Goal: Information Seeking & Learning: Find specific page/section

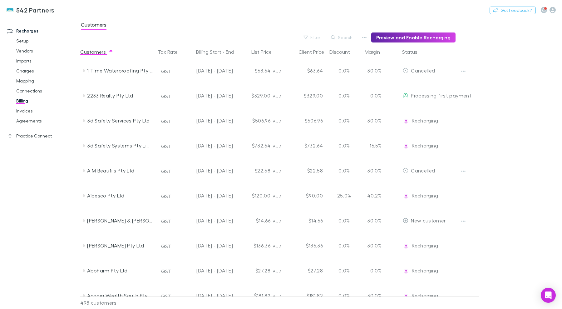
click at [518, 142] on main "Customers Filter Search Preview and Enable Recharging Customers Tax Rate Billin…" at bounding box center [321, 162] width 482 height 291
click at [21, 102] on link "Billing" at bounding box center [47, 101] width 75 height 10
click at [336, 37] on icon "button" at bounding box center [333, 37] width 4 height 4
click at [337, 37] on input "text" at bounding box center [331, 37] width 31 height 9
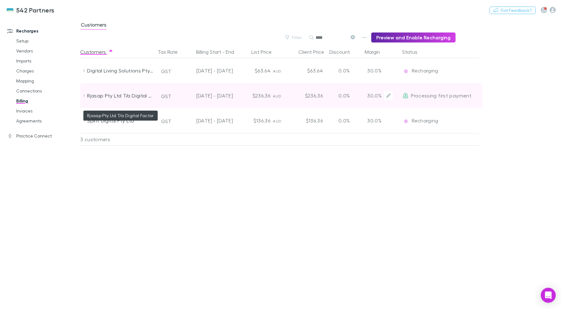
type input "****"
click at [132, 92] on div "Rjasap Pty Ltd T/a Digital Factor" at bounding box center [120, 95] width 66 height 25
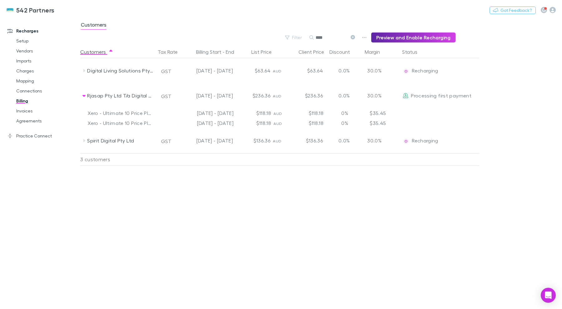
click at [390, 269] on div "Customers Tax Rate Billing Start - End List Price Client Price Discount Margin …" at bounding box center [295, 177] width 430 height 263
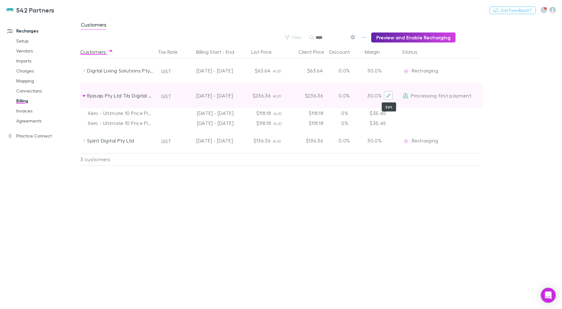
click at [388, 98] on button "Edit" at bounding box center [388, 95] width 9 height 9
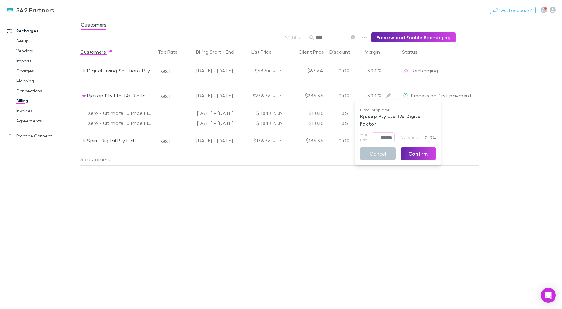
click at [307, 249] on div at bounding box center [281, 154] width 562 height 309
click at [301, 186] on div "Customers Tax Rate Billing Start - End List Price Client Price Discount Margin …" at bounding box center [295, 177] width 430 height 263
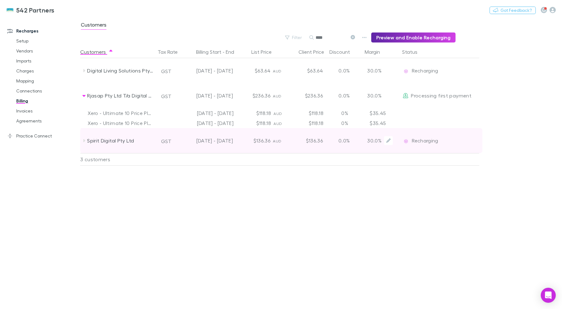
click at [114, 147] on div "Spirit Digital Pty Ltd" at bounding box center [120, 140] width 66 height 25
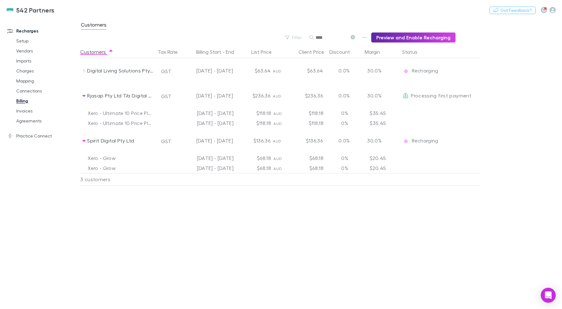
click at [19, 103] on link "Billing" at bounding box center [47, 101] width 75 height 10
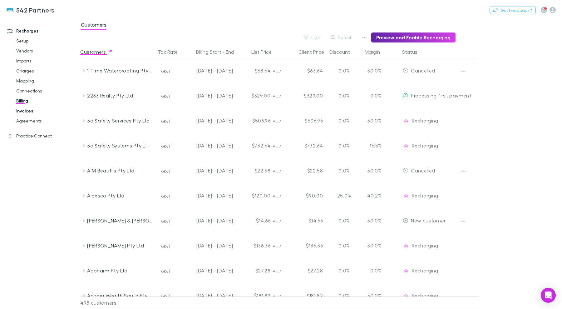
click at [23, 109] on link "Invoices" at bounding box center [47, 111] width 75 height 10
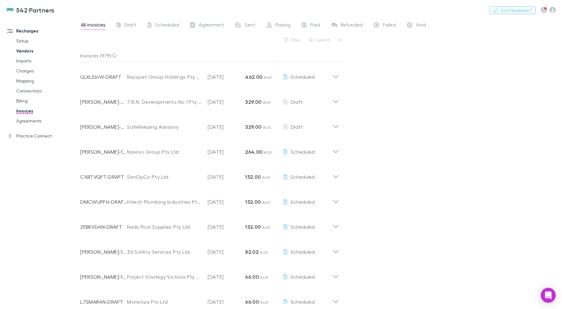
click at [22, 52] on link "Vendors" at bounding box center [47, 51] width 75 height 10
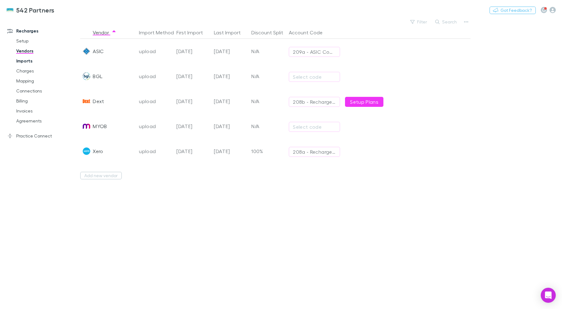
click at [34, 60] on link "Imports" at bounding box center [47, 61] width 75 height 10
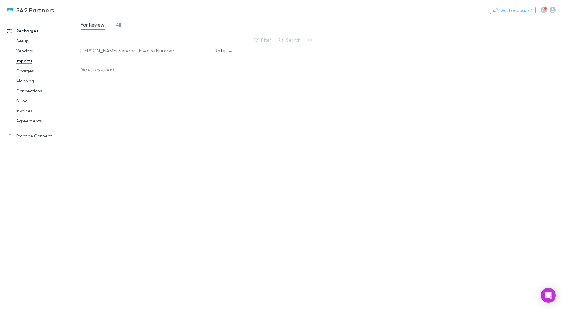
click at [23, 56] on link "Imports" at bounding box center [47, 61] width 75 height 10
click at [23, 55] on link "Vendors" at bounding box center [47, 51] width 75 height 10
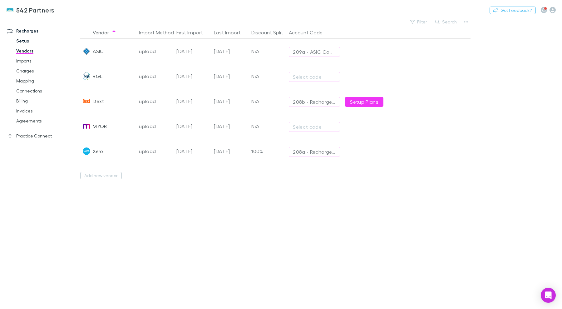
click at [29, 41] on link "Setup" at bounding box center [47, 41] width 75 height 10
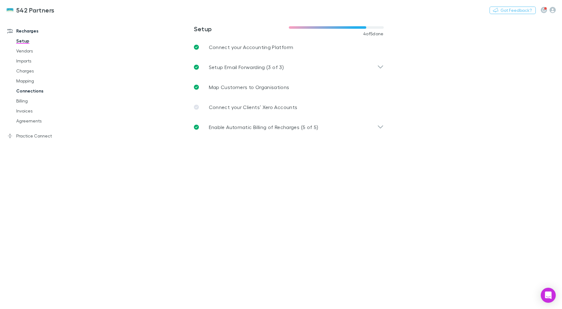
click at [29, 94] on link "Connections" at bounding box center [47, 91] width 75 height 10
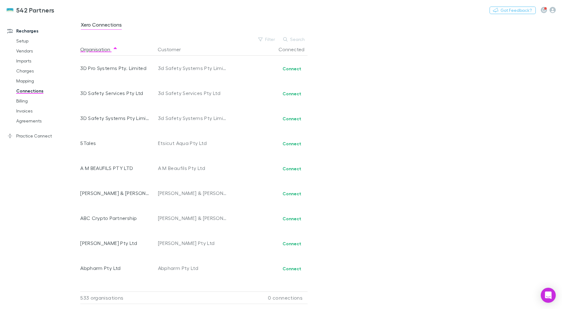
drag, startPoint x: 15, startPoint y: 139, endPoint x: 13, endPoint y: 144, distance: 5.3
click at [15, 138] on link "Practice Connect" at bounding box center [43, 136] width 84 height 10
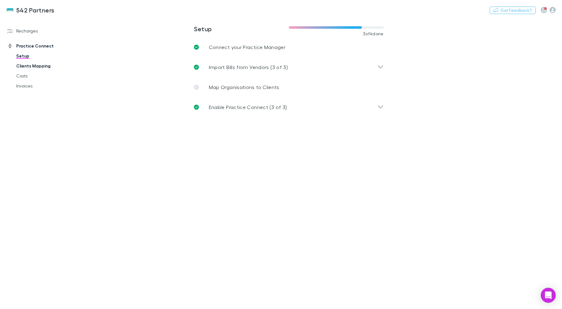
click at [27, 67] on link "Clients Mapping" at bounding box center [47, 66] width 75 height 10
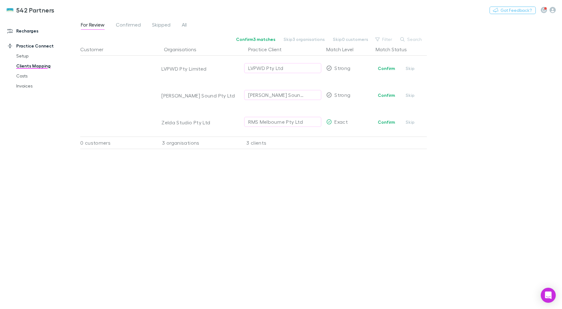
click at [27, 30] on link "Recharges" at bounding box center [43, 31] width 84 height 10
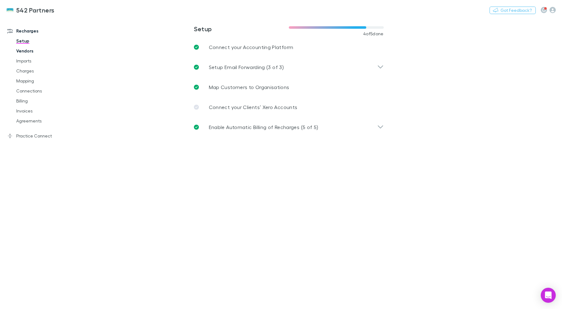
click at [21, 51] on link "Vendors" at bounding box center [47, 51] width 75 height 10
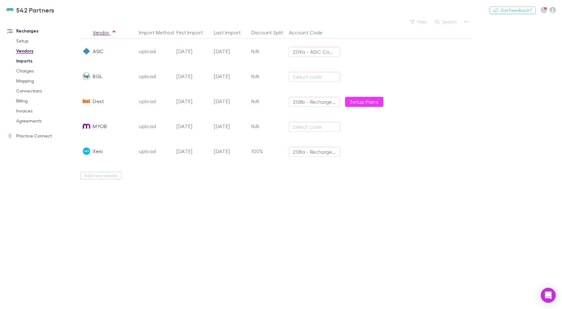
click at [29, 62] on link "Imports" at bounding box center [47, 61] width 75 height 10
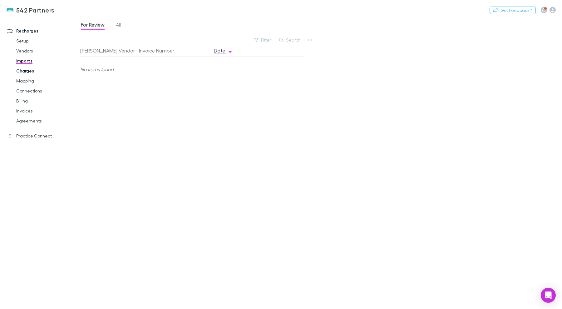
click at [30, 73] on link "Charges" at bounding box center [47, 71] width 75 height 10
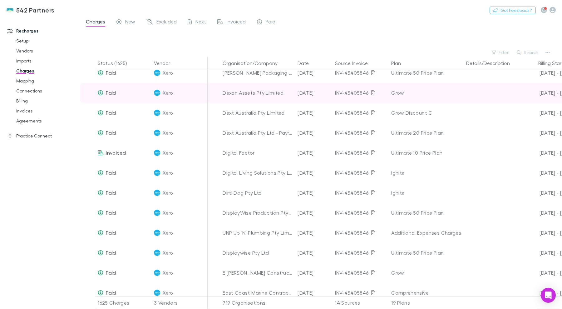
scroll to position [2998, 0]
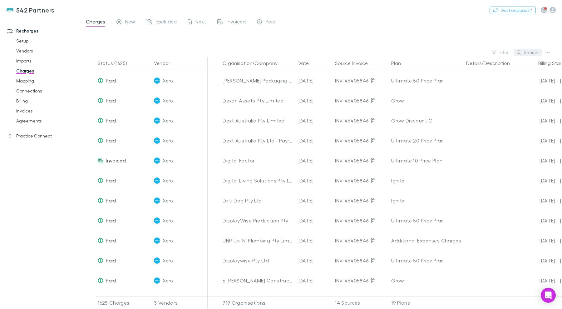
click at [526, 52] on button "Search" at bounding box center [528, 52] width 28 height 7
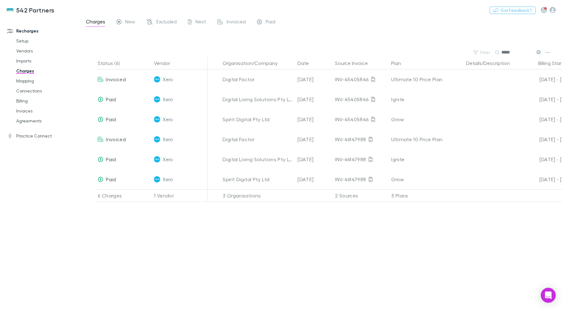
scroll to position [0, 0]
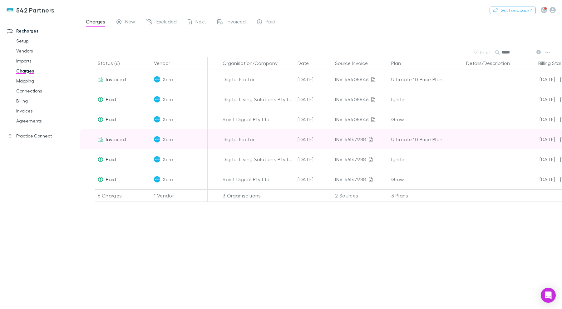
type input "*****"
click at [435, 141] on div "Ultimate 10 Price Plan" at bounding box center [426, 139] width 70 height 20
click at [315, 139] on div "[DATE]" at bounding box center [313, 139] width 37 height 20
click at [120, 139] on span "Invoiced" at bounding box center [116, 139] width 20 height 6
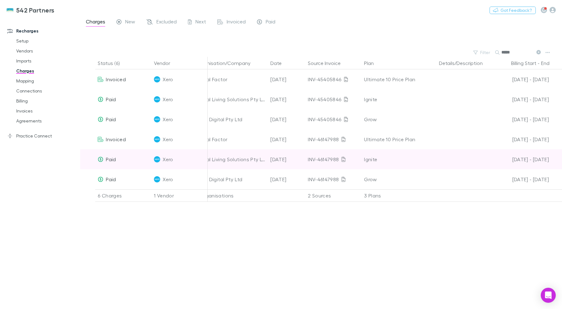
drag, startPoint x: 355, startPoint y: 137, endPoint x: 562, endPoint y: 160, distance: 208.1
click at [562, 160] on div "Invoiced Xero Digital Factor 02 Aug 2025 INV-45405846 Ultimate 10 Price Plan 02…" at bounding box center [358, 129] width 611 height 120
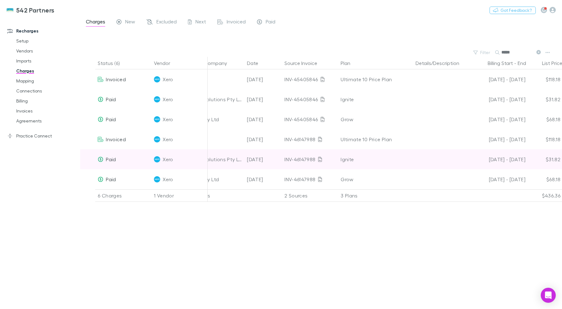
drag, startPoint x: 562, startPoint y: 160, endPoint x: 537, endPoint y: 151, distance: 26.1
click at [562, 160] on div "$31.82" at bounding box center [544, 159] width 37 height 20
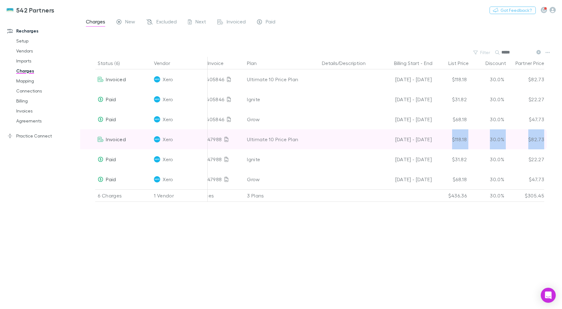
scroll to position [0, 152]
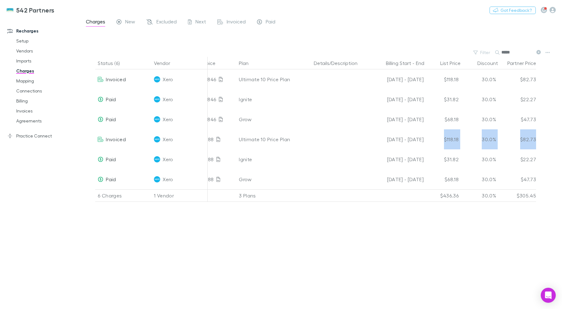
drag, startPoint x: 537, startPoint y: 139, endPoint x: 562, endPoint y: 142, distance: 25.5
click at [562, 142] on div "Status (6) Vendor Organisation/Company Date Source Invoice Plan Details/Descrip…" at bounding box center [321, 183] width 482 height 252
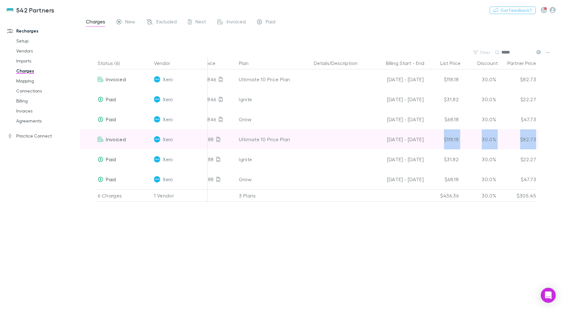
click at [464, 141] on div "30.0%" at bounding box center [479, 139] width 37 height 20
drag, startPoint x: 464, startPoint y: 141, endPoint x: 440, endPoint y: 134, distance: 25.3
click at [440, 134] on div "Invoiced Xero Digital Factor 02 Sep 2025 INV-46147988 Ultimate 10 Price Plan 02…" at bounding box center [233, 139] width 611 height 20
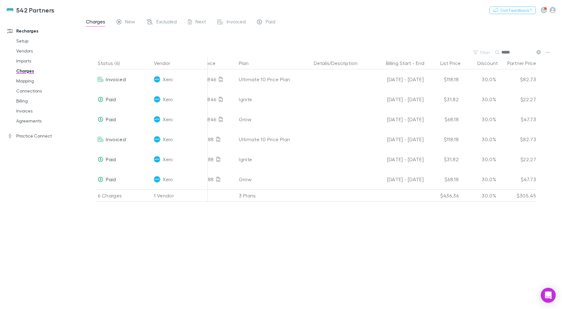
click at [354, 274] on div "Status (6) Vendor Organisation/Company Date Source Invoice Plan Details/Descrip…" at bounding box center [321, 183] width 482 height 252
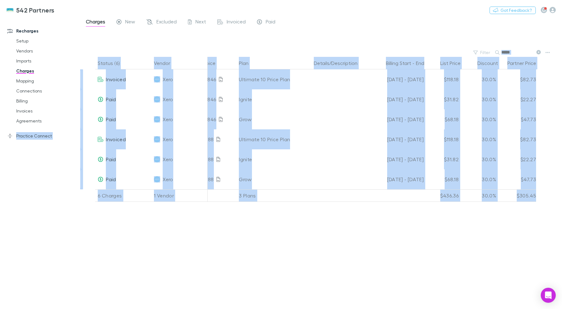
drag, startPoint x: 349, startPoint y: 271, endPoint x: 0, endPoint y: 184, distance: 359.6
click at [0, 184] on div "Recharges Setup Vendors Imports Charges Mapping Connections Billing Invoices Ag…" at bounding box center [281, 162] width 562 height 291
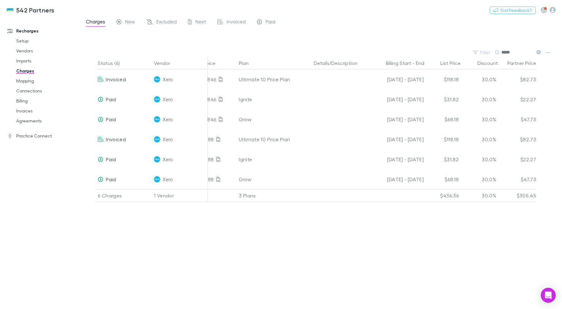
click at [562, 217] on div "Status (6) Vendor Organisation/Company Date Source Invoice Plan Details/Descrip…" at bounding box center [321, 183] width 482 height 252
drag, startPoint x: 354, startPoint y: 281, endPoint x: 364, endPoint y: 257, distance: 26.5
click at [355, 281] on div "Status (6) Vendor Organisation/Company Date Source Invoice Plan Details/Descrip…" at bounding box center [321, 183] width 482 height 252
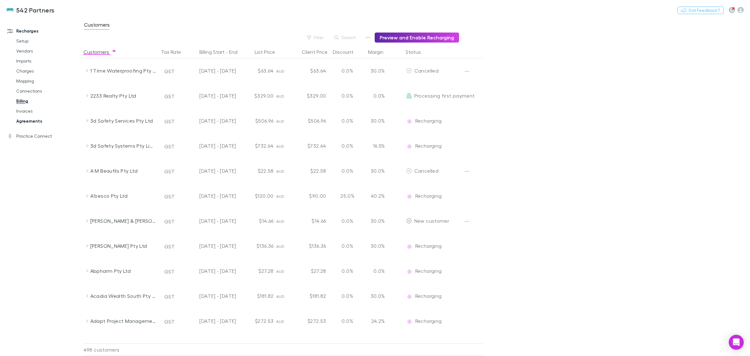
click at [38, 124] on link "Agreements" at bounding box center [49, 121] width 78 height 10
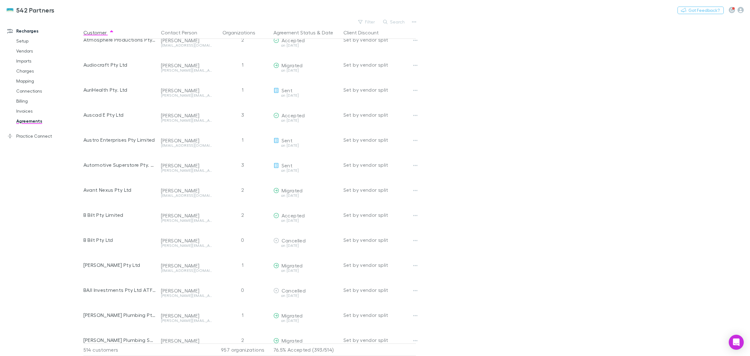
scroll to position [1576, 0]
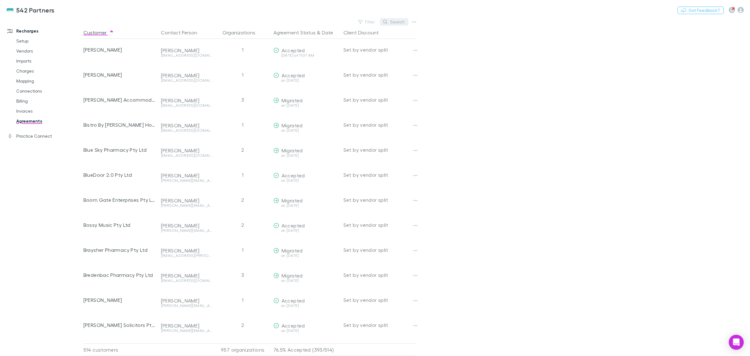
click at [402, 22] on button "Search" at bounding box center [394, 21] width 28 height 7
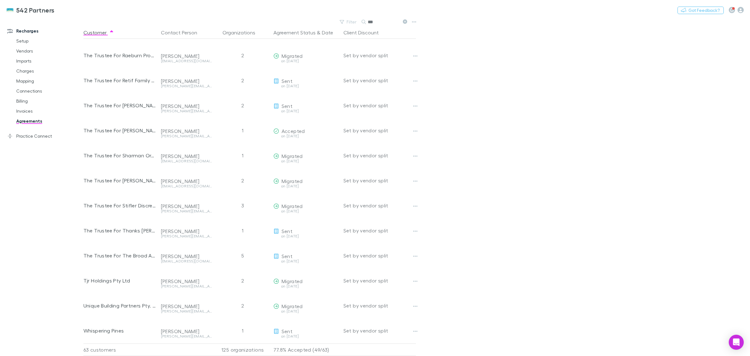
scroll to position [0, 0]
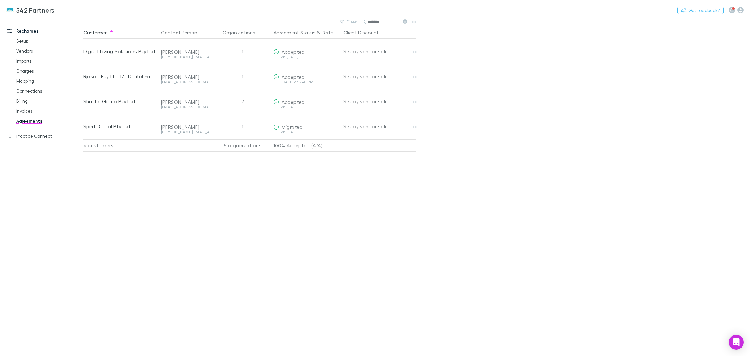
type input "*******"
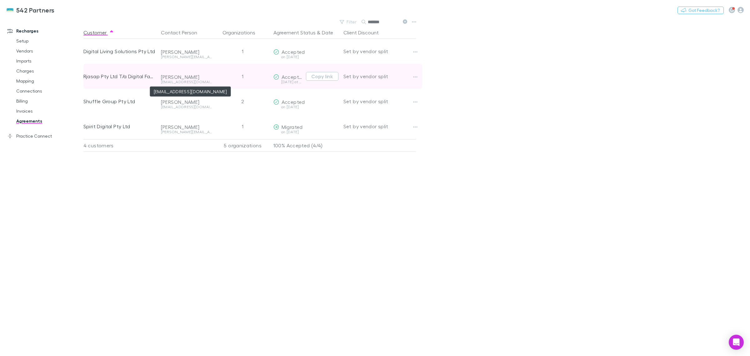
click at [207, 80] on div "accounts@digitalfactor.com.au" at bounding box center [186, 82] width 51 height 4
click at [289, 78] on span "Accepted" at bounding box center [292, 77] width 23 height 6
click at [418, 79] on button "button" at bounding box center [415, 76] width 9 height 9
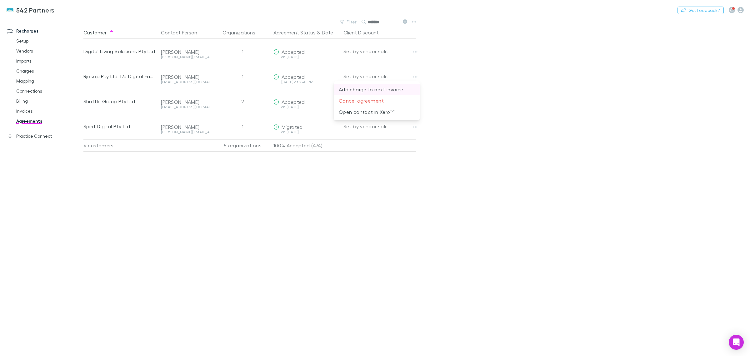
drag, startPoint x: 694, startPoint y: 206, endPoint x: 388, endPoint y: 87, distance: 328.4
click at [693, 201] on div at bounding box center [375, 178] width 750 height 356
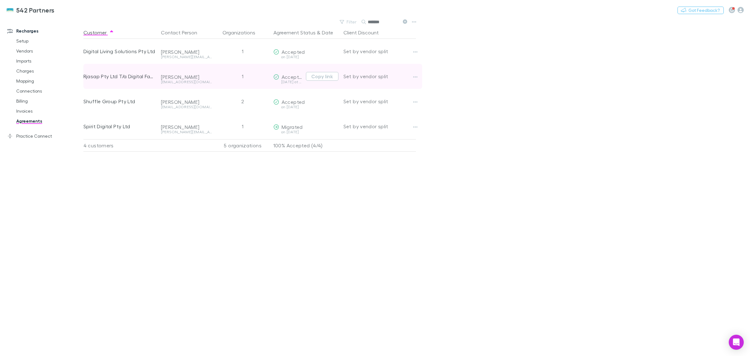
click at [368, 79] on div "Set by vendor split" at bounding box center [379, 76] width 72 height 25
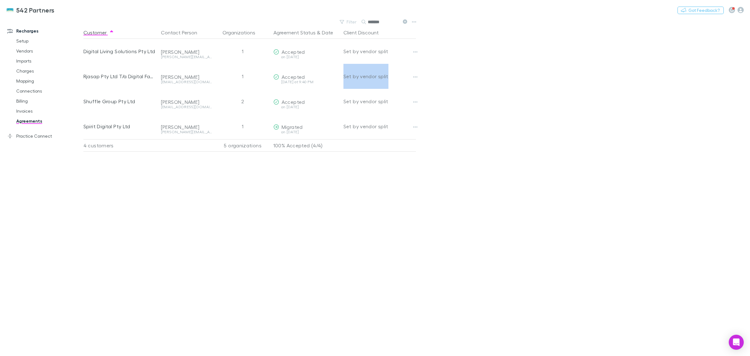
drag, startPoint x: 368, startPoint y: 79, endPoint x: 575, endPoint y: 94, distance: 207.7
click at [368, 79] on div "Set by vendor split" at bounding box center [379, 76] width 72 height 25
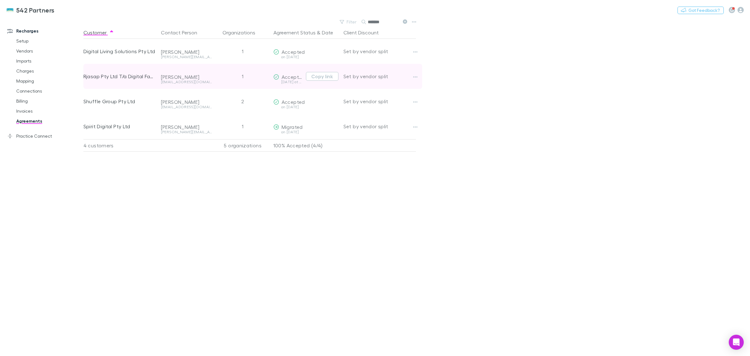
click at [172, 77] on div "Dilek Jolliffe" at bounding box center [186, 77] width 51 height 6
click at [136, 73] on div "Rjasap Pty Ltd T/a Digital Factor" at bounding box center [119, 76] width 72 height 25
click at [286, 74] on span "Accepted" at bounding box center [292, 77] width 23 height 6
drag, startPoint x: 308, startPoint y: 74, endPoint x: 295, endPoint y: 67, distance: 14.8
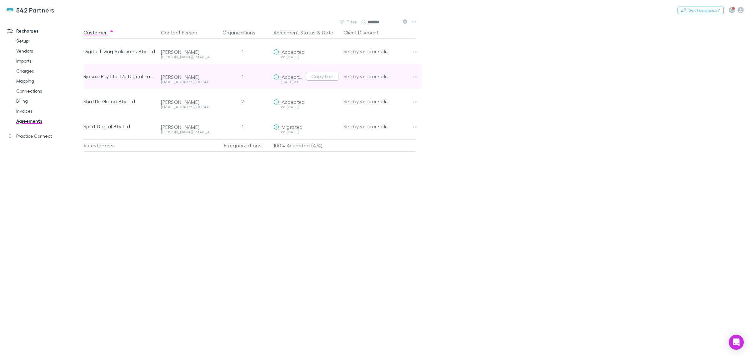
click at [297, 68] on div "Accepted yesterday at 9:40 PM Copy link" at bounding box center [306, 76] width 70 height 25
click at [383, 75] on div "Set by vendor split" at bounding box center [379, 76] width 72 height 25
click at [384, 75] on div "Set by vendor split" at bounding box center [379, 76] width 72 height 25
drag, startPoint x: 430, startPoint y: 76, endPoint x: 417, endPoint y: 74, distance: 12.3
click at [421, 74] on main "Filter Search ******* Customer Contact Person Organizations Agreement Status & …" at bounding box center [416, 186] width 666 height 338
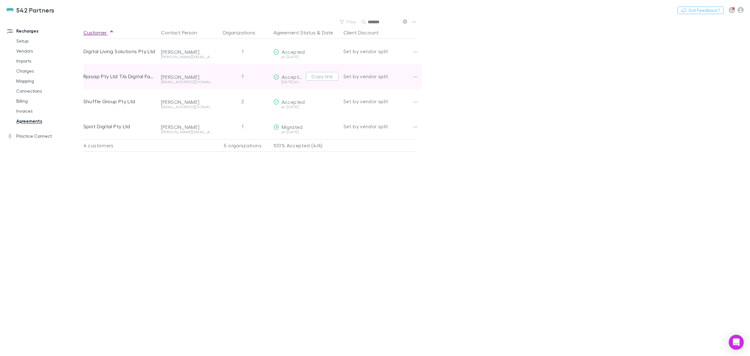
scroll to position [0, 6]
click at [406, 77] on button "button" at bounding box center [409, 76] width 9 height 9
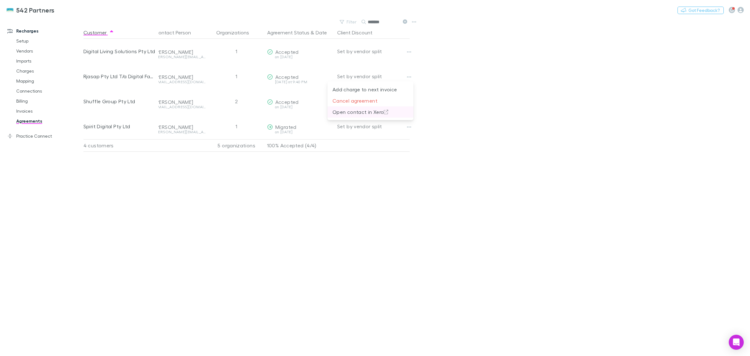
click at [397, 112] on p "Open contact in Xero" at bounding box center [370, 111] width 76 height 7
click at [397, 276] on div "Customer Contact Person Organizations Agreement Status & Date Client Discount D…" at bounding box center [255, 190] width 344 height 329
click at [38, 125] on link "Agreements" at bounding box center [49, 121] width 78 height 10
click at [39, 113] on link "Invoices" at bounding box center [49, 111] width 78 height 10
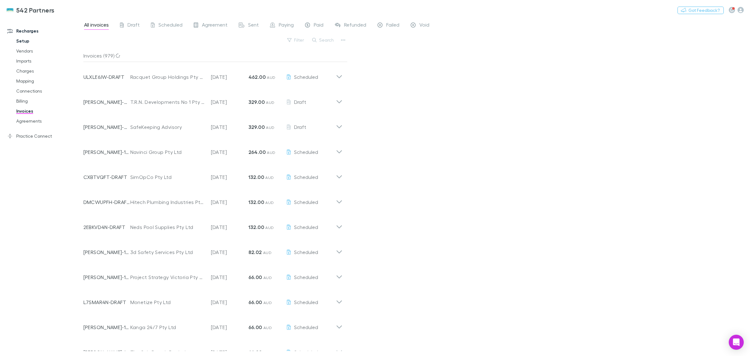
click at [25, 40] on link "Setup" at bounding box center [49, 41] width 78 height 10
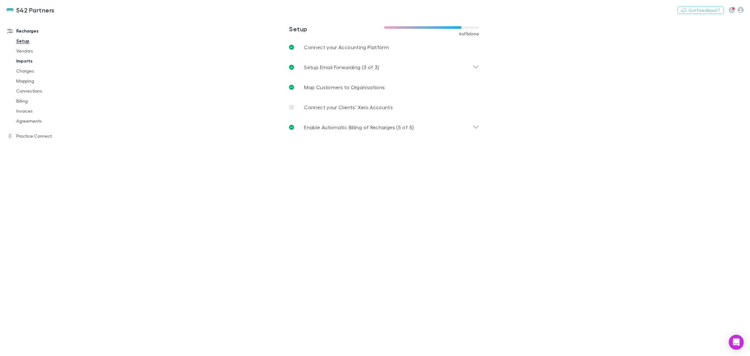
click at [26, 56] on link "Imports" at bounding box center [49, 61] width 78 height 10
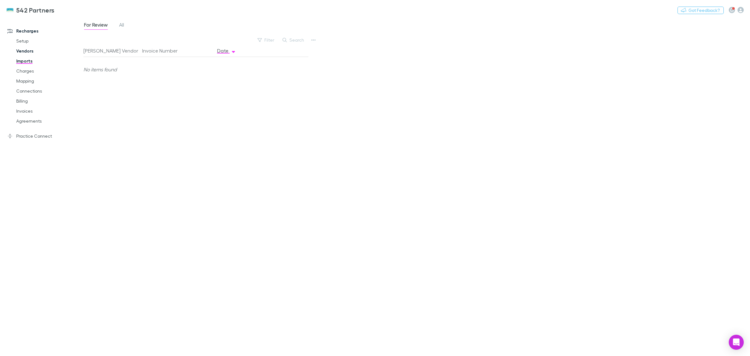
click at [26, 50] on link "Vendors" at bounding box center [49, 51] width 78 height 10
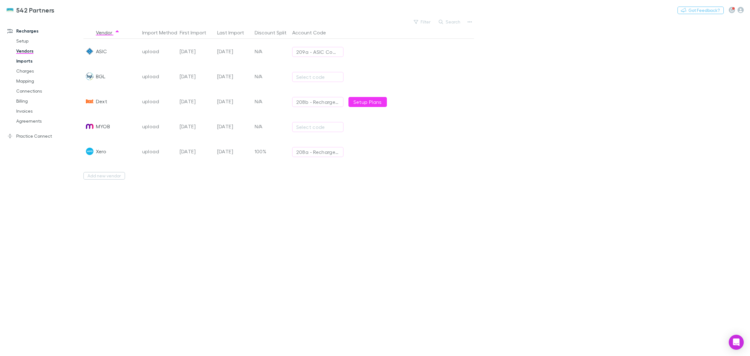
click at [26, 60] on link "Imports" at bounding box center [49, 61] width 78 height 10
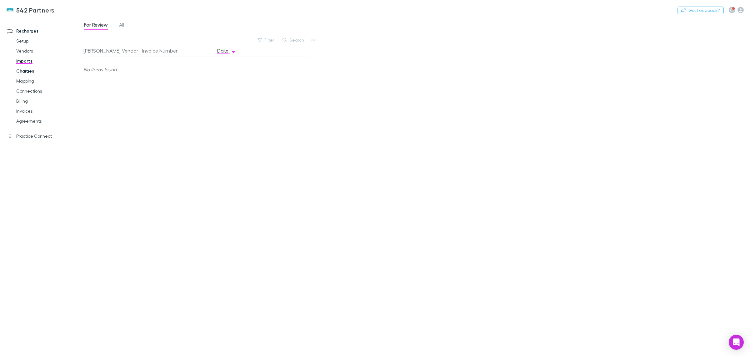
click at [27, 72] on link "Charges" at bounding box center [49, 71] width 78 height 10
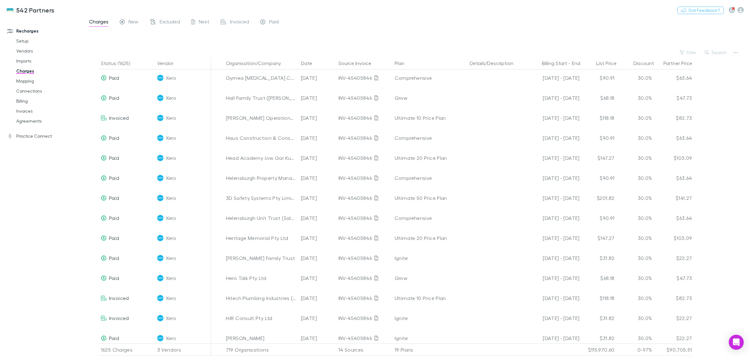
scroll to position [4039, 0]
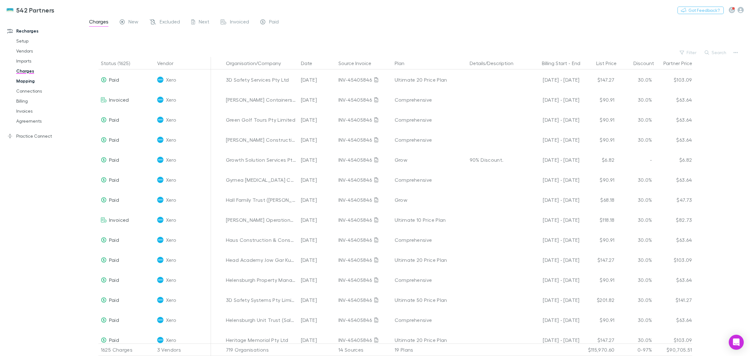
click at [13, 83] on link "Mapping" at bounding box center [49, 81] width 78 height 10
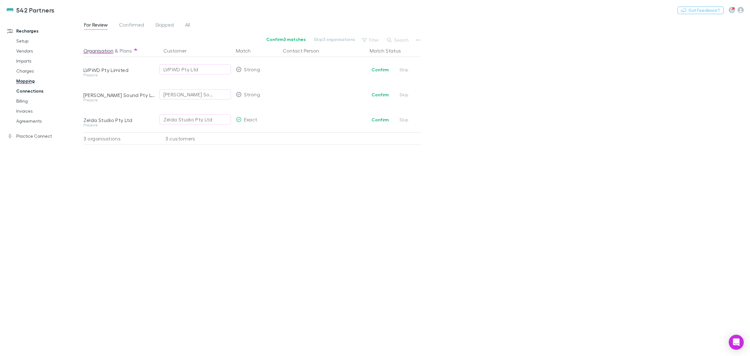
click at [45, 87] on link "Connections" at bounding box center [49, 91] width 78 height 10
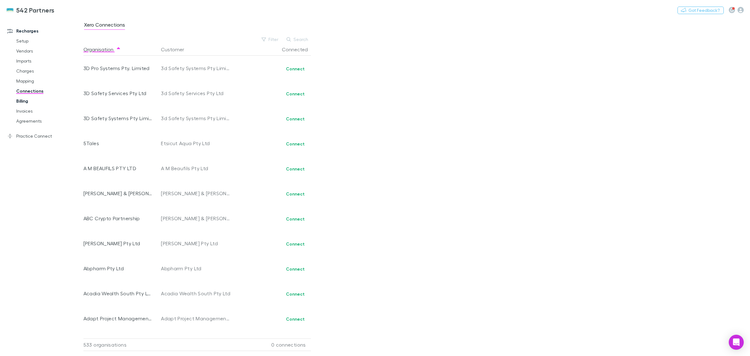
click at [29, 99] on link "Billing" at bounding box center [49, 101] width 78 height 10
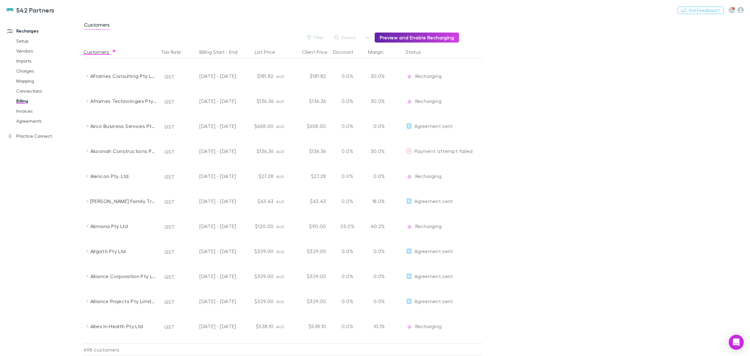
scroll to position [340, 0]
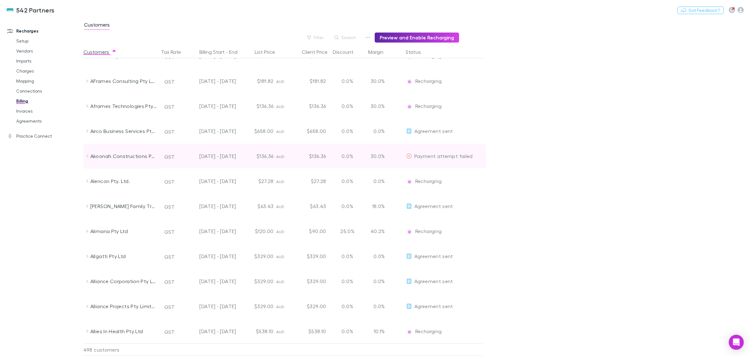
click at [85, 154] on icon at bounding box center [87, 155] width 5 height 5
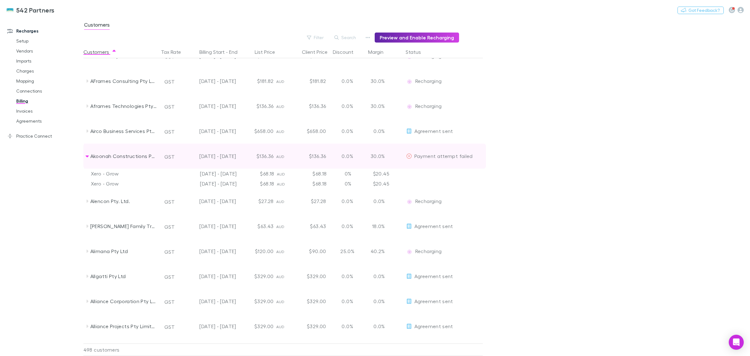
click at [85, 154] on icon at bounding box center [87, 155] width 5 height 5
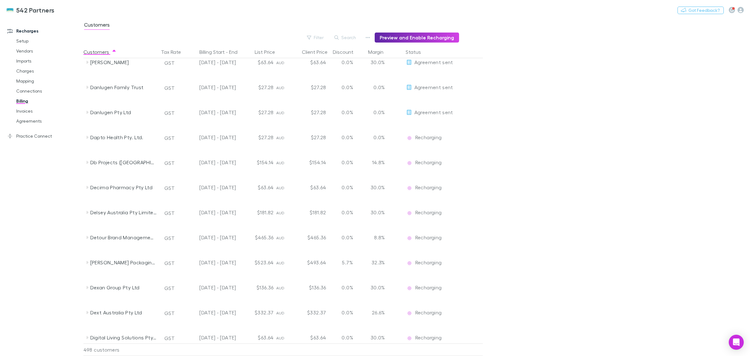
scroll to position [2839, 0]
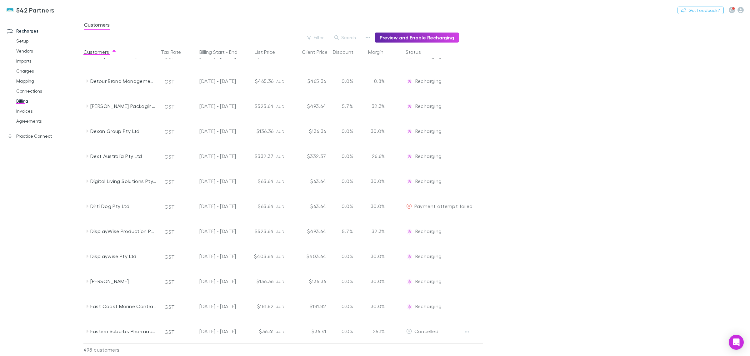
drag, startPoint x: 608, startPoint y: 186, endPoint x: 574, endPoint y: 245, distance: 68.4
click at [608, 186] on main "Customers Filter Search Preview and Enable Recharging Customers Tax Rate Billin…" at bounding box center [416, 186] width 666 height 338
click at [35, 91] on link "Connections" at bounding box center [49, 91] width 78 height 10
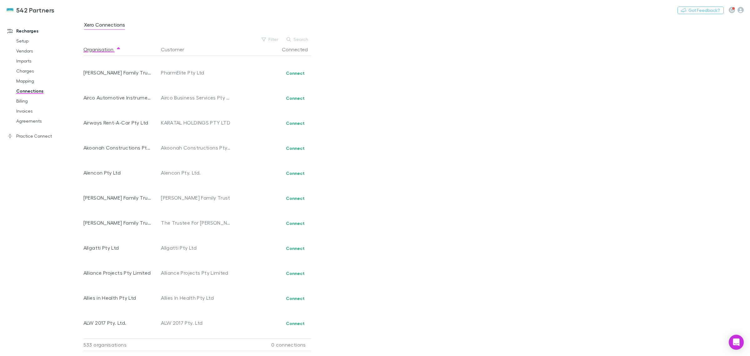
scroll to position [469, 0]
click at [42, 84] on link "Mapping" at bounding box center [49, 81] width 78 height 10
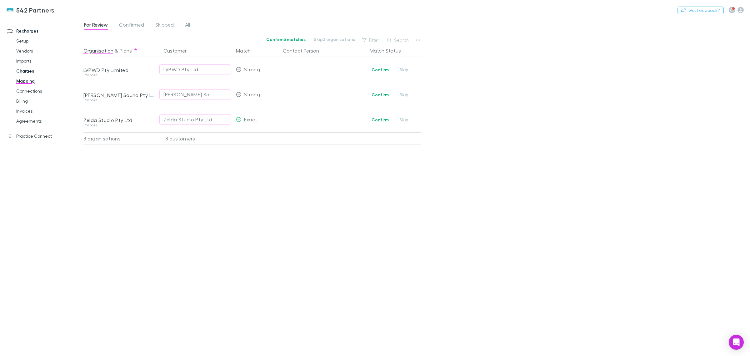
click at [21, 73] on link "Charges" at bounding box center [49, 71] width 78 height 10
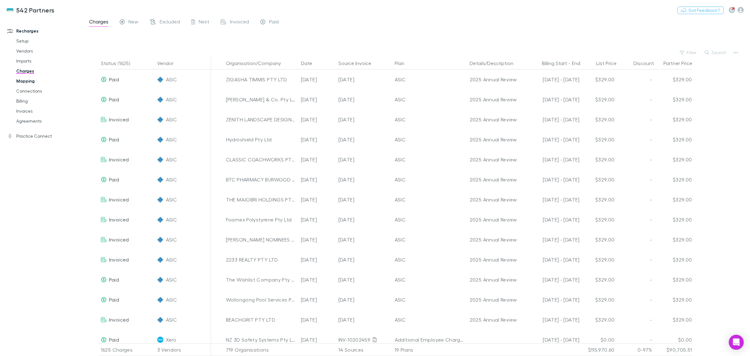
drag, startPoint x: 21, startPoint y: 72, endPoint x: 23, endPoint y: 76, distance: 3.5
click at [21, 72] on link "Charges" at bounding box center [49, 71] width 78 height 10
click at [242, 60] on button "Organisation/Company" at bounding box center [257, 63] width 62 height 12
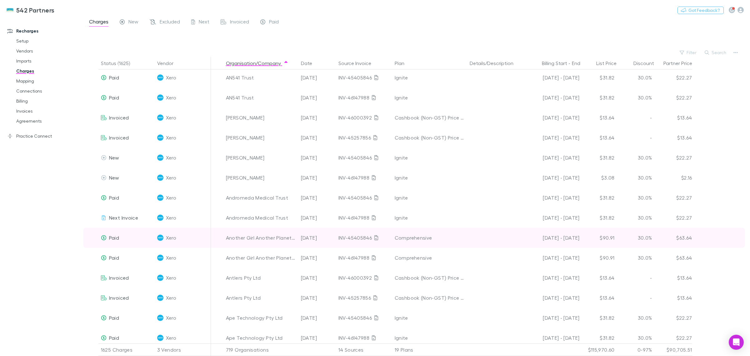
scroll to position [1562, 0]
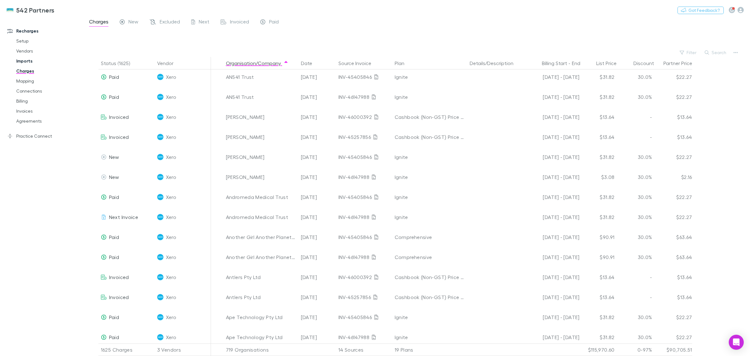
click at [30, 60] on link "Imports" at bounding box center [49, 61] width 78 height 10
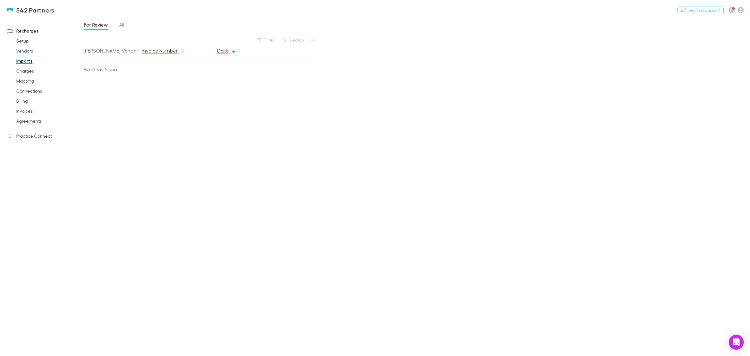
click at [174, 52] on button "Invoice Number" at bounding box center [163, 50] width 43 height 12
click at [88, 55] on button "Rech Vendor" at bounding box center [114, 50] width 62 height 12
click at [29, 52] on link "Vendors" at bounding box center [49, 51] width 78 height 10
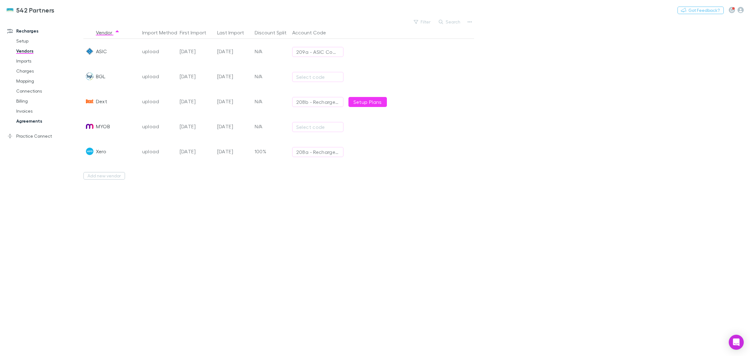
click at [34, 122] on link "Agreements" at bounding box center [49, 121] width 78 height 10
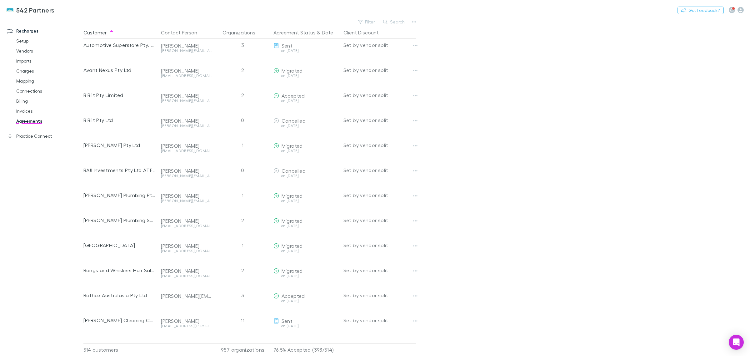
scroll to position [1732, 0]
click at [30, 41] on link "Setup" at bounding box center [49, 41] width 78 height 10
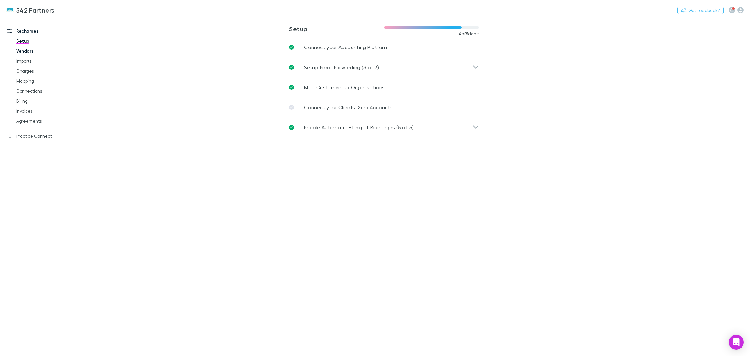
click at [32, 55] on link "Vendors" at bounding box center [49, 51] width 78 height 10
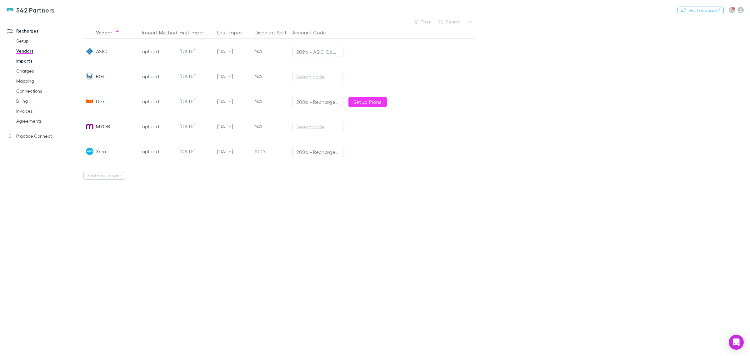
click at [32, 65] on link "Imports" at bounding box center [49, 61] width 78 height 10
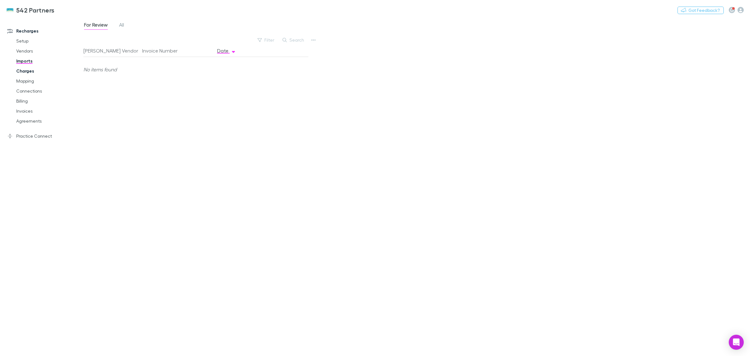
click at [32, 74] on link "Charges" at bounding box center [49, 71] width 78 height 10
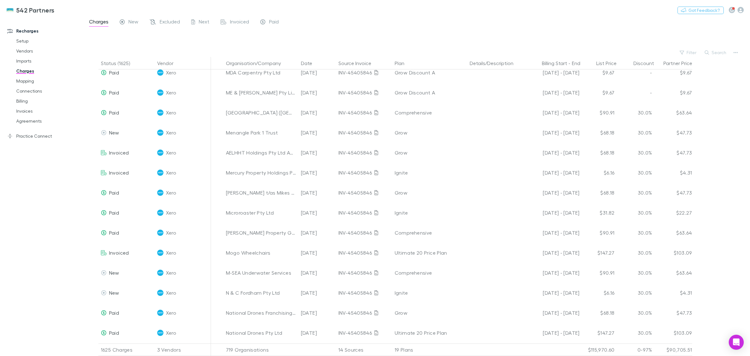
scroll to position [6725, 0]
click at [386, 26] on div "Charges New Excluded Next Invoiced Paid" at bounding box center [416, 23] width 666 height 12
click at [27, 66] on div "Setup Vendors Imports Charges Mapping Connections Billing Invoices Agreements" at bounding box center [49, 81] width 78 height 90
click at [29, 62] on link "Imports" at bounding box center [49, 61] width 78 height 10
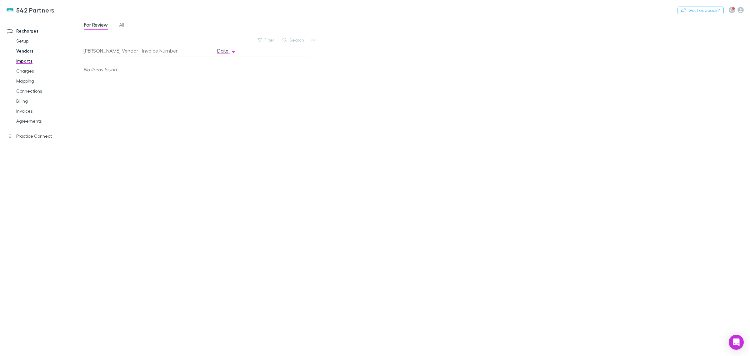
click at [32, 49] on link "Vendors" at bounding box center [49, 51] width 78 height 10
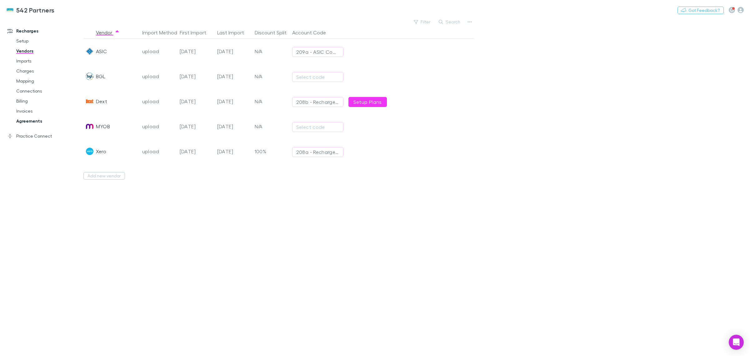
click at [19, 121] on link "Agreements" at bounding box center [49, 121] width 78 height 10
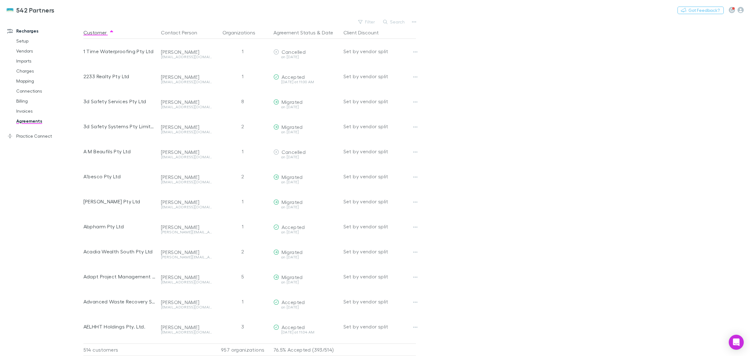
click at [494, 64] on main "Filter Search Customer Contact Person Organizations Agreement Status & Date Cli…" at bounding box center [416, 186] width 666 height 338
drag, startPoint x: 19, startPoint y: 102, endPoint x: 33, endPoint y: 84, distance: 21.8
click at [19, 102] on link "Billing" at bounding box center [49, 101] width 78 height 10
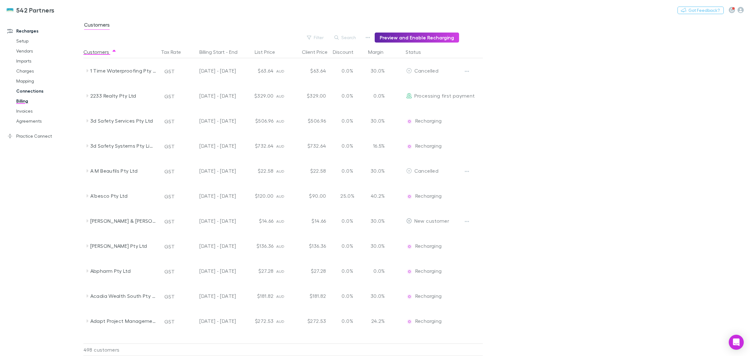
click at [49, 87] on link "Connections" at bounding box center [49, 91] width 78 height 10
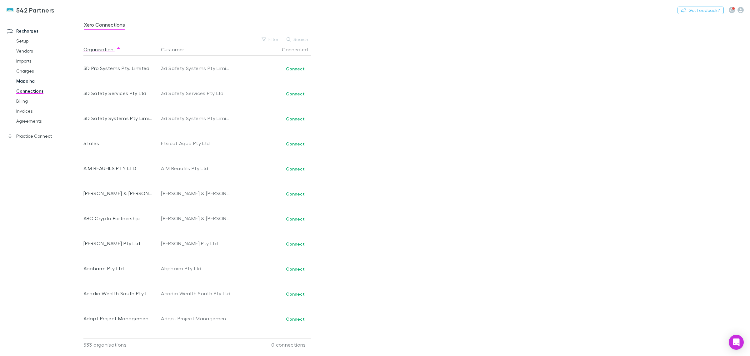
click at [49, 82] on link "Mapping" at bounding box center [49, 81] width 78 height 10
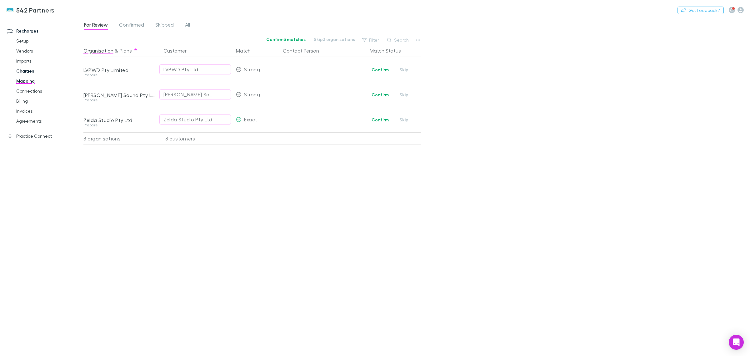
click at [46, 70] on link "Charges" at bounding box center [49, 71] width 78 height 10
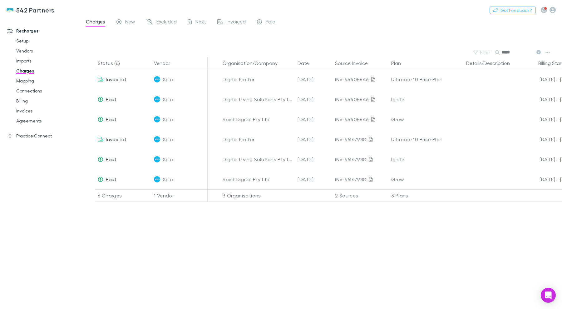
scroll to position [0, 152]
